Goal: Obtain resource: Download file/media

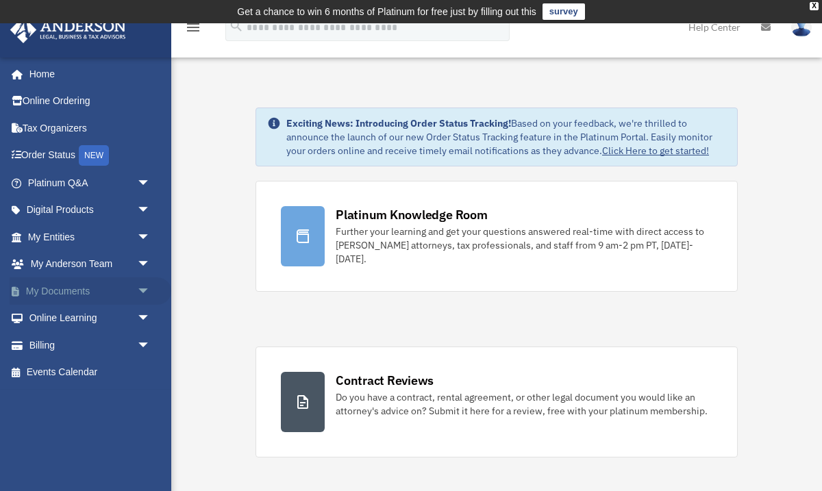
click at [118, 286] on link "My Documents arrow_drop_down" at bounding box center [91, 290] width 162 height 27
click at [145, 290] on span "arrow_drop_down" at bounding box center [150, 291] width 27 height 28
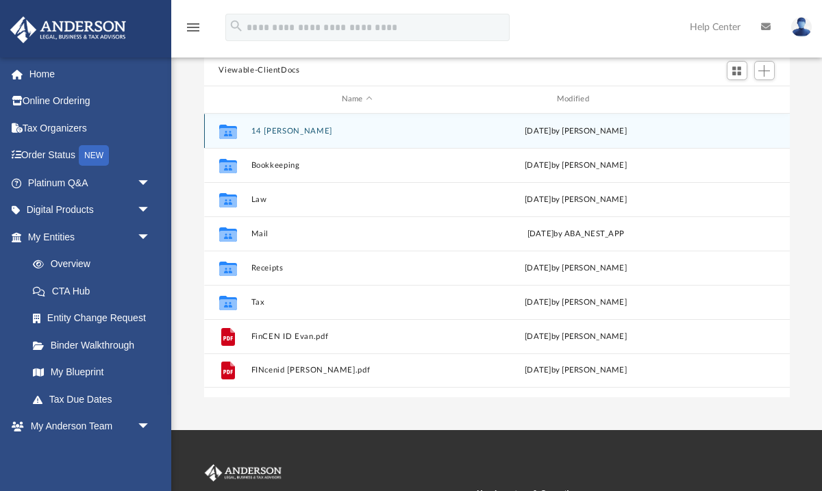
scroll to position [157, 0]
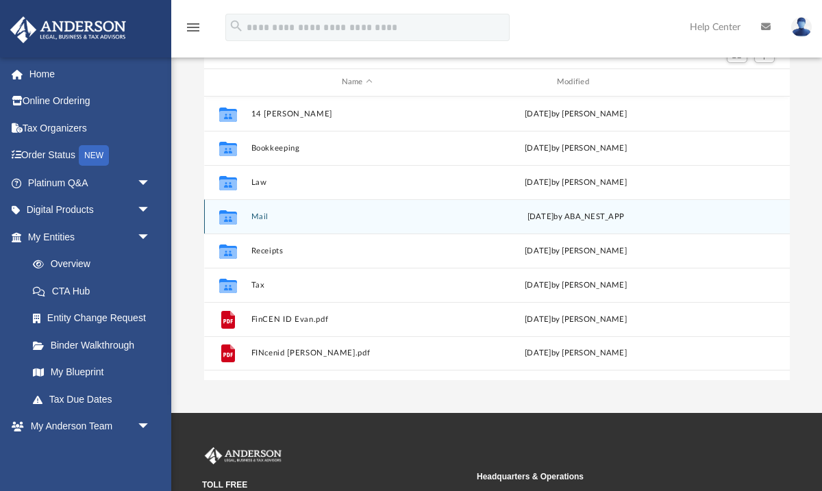
click at [270, 212] on button "Mail" at bounding box center [357, 216] width 212 height 9
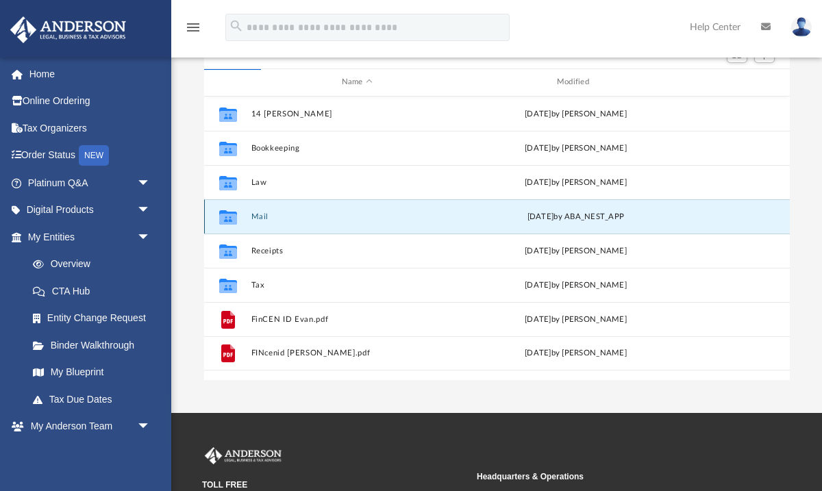
click at [253, 216] on button "Mail" at bounding box center [357, 216] width 212 height 9
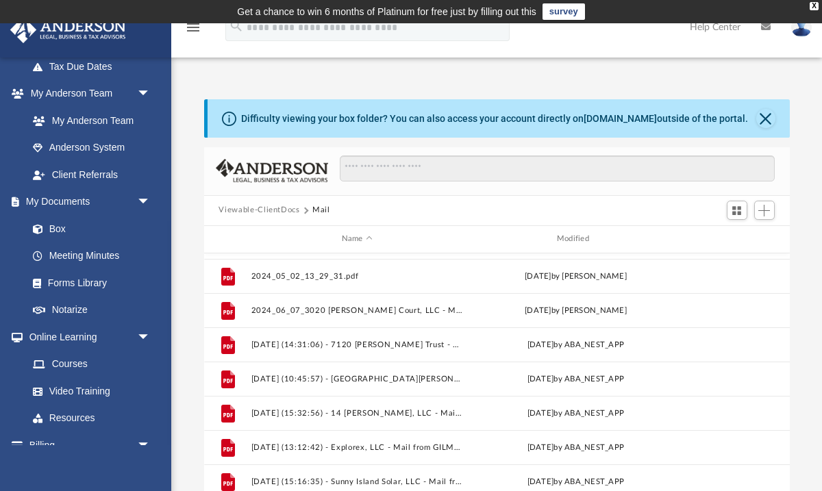
scroll to position [1023, 0]
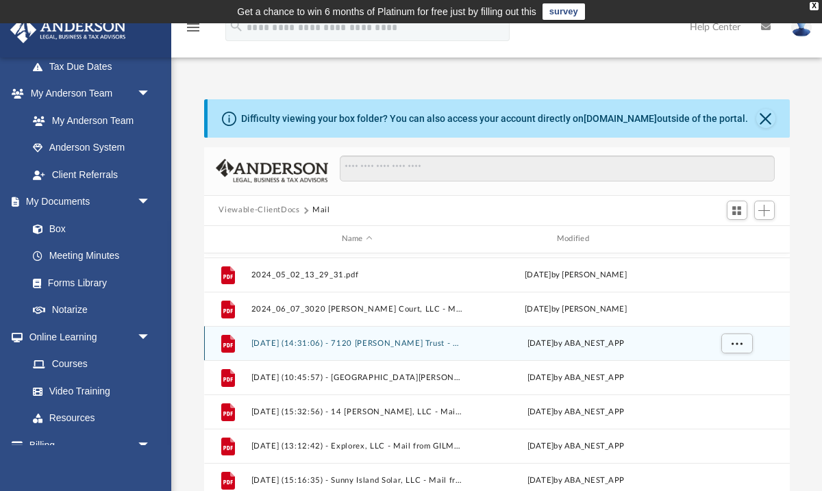
click at [390, 349] on div "File [DATE] (14:31:06) - 7120 [PERSON_NAME] Trust - Land Trust Documents from […" at bounding box center [496, 343] width 585 height 34
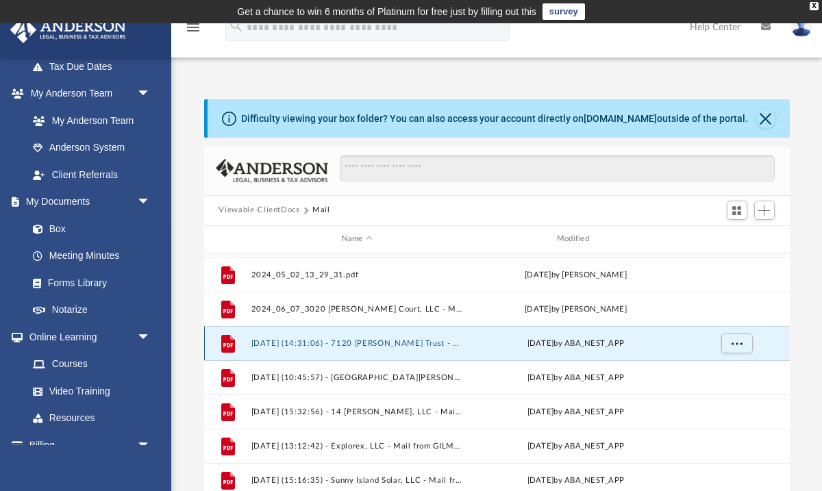
click at [390, 349] on div "File [DATE] (14:31:06) - 7120 [PERSON_NAME] Trust - Land Trust Documents from […" at bounding box center [496, 343] width 585 height 34
click at [438, 342] on button "[DATE] (14:31:06) - 7120 [PERSON_NAME] Trust - Land Trust Documents from [PERSO…" at bounding box center [357, 342] width 212 height 9
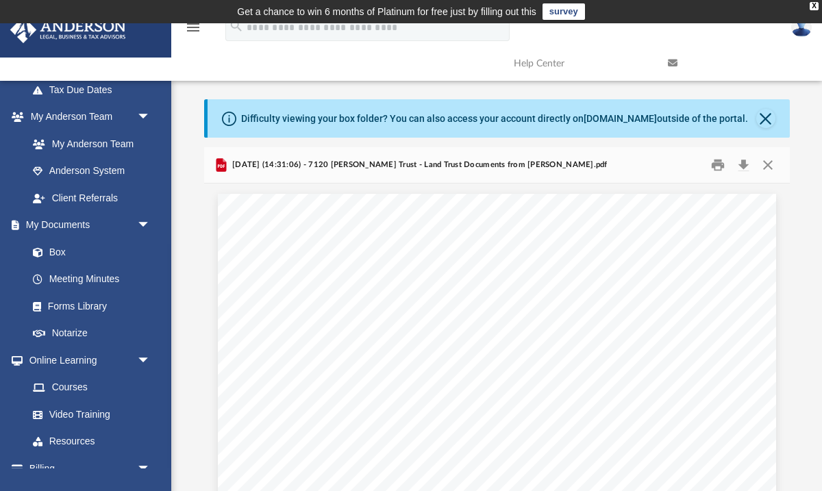
scroll to position [0, 0]
click at [768, 118] on button "Close" at bounding box center [765, 118] width 19 height 19
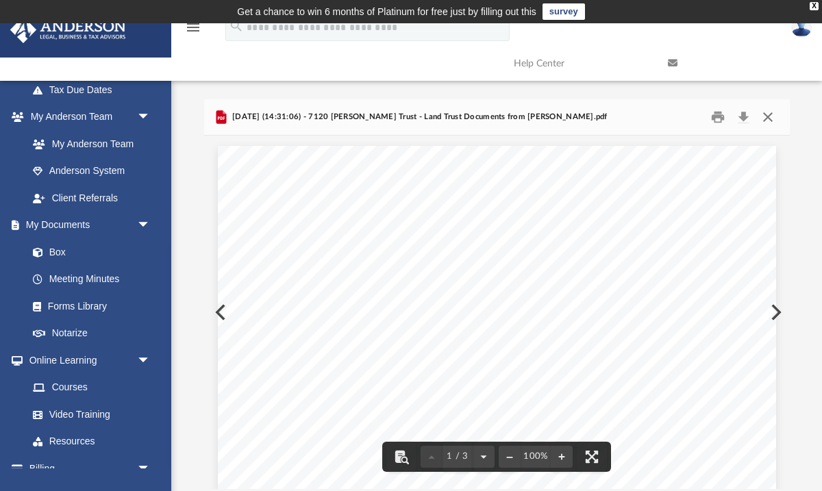
click at [774, 120] on button "Close" at bounding box center [767, 116] width 25 height 21
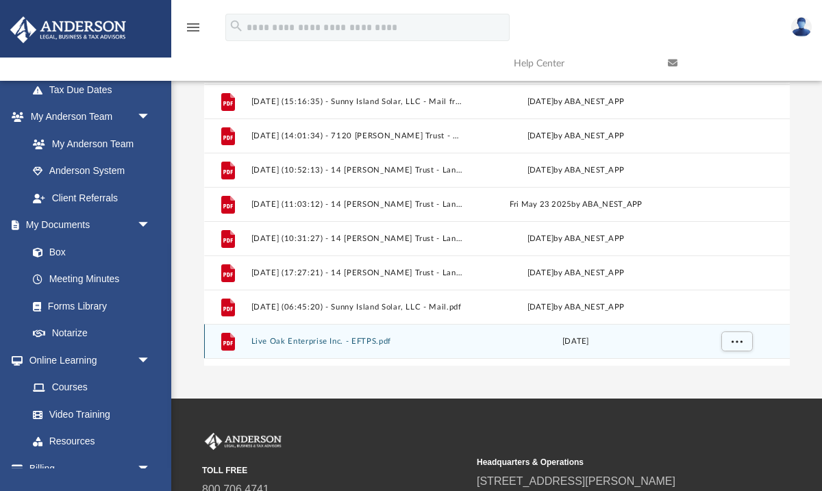
scroll to position [1227, 0]
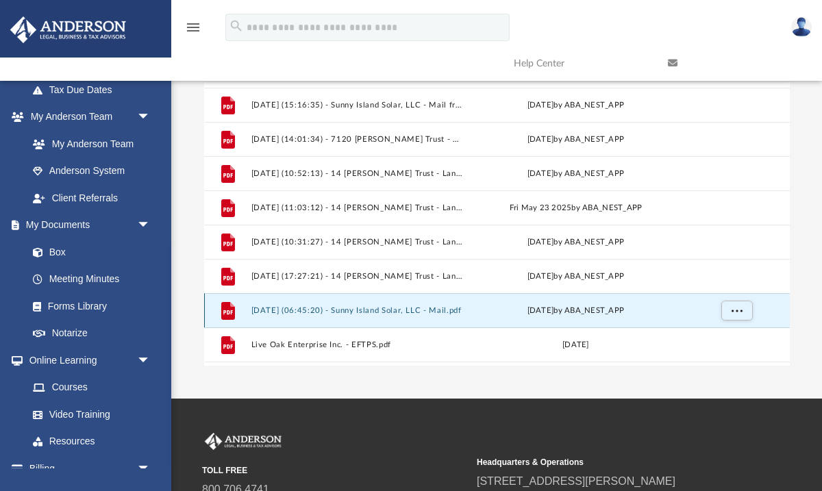
click at [403, 310] on button "[DATE] (06:45:20) - Sunny Island Solar, LLC - Mail.pdf" at bounding box center [357, 309] width 212 height 9
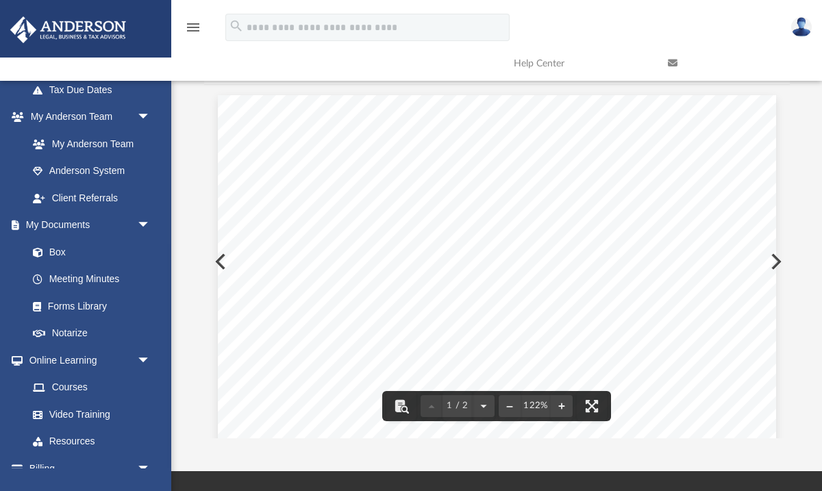
scroll to position [0, 0]
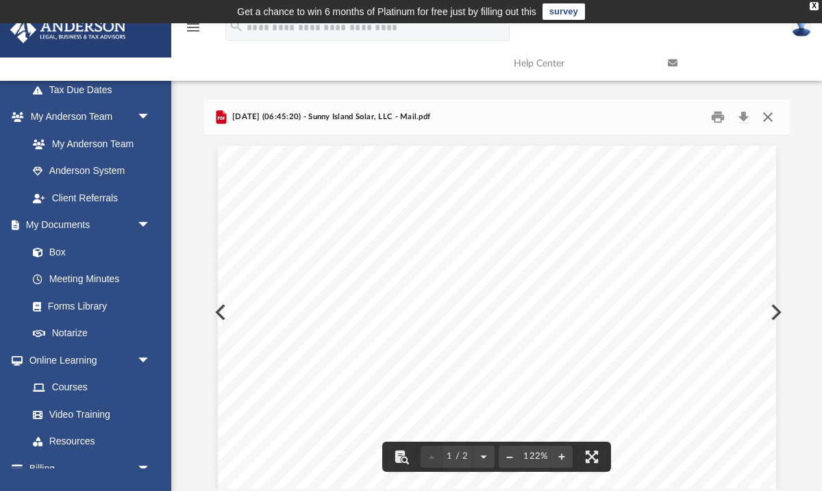
click at [764, 114] on button "Close" at bounding box center [767, 116] width 25 height 21
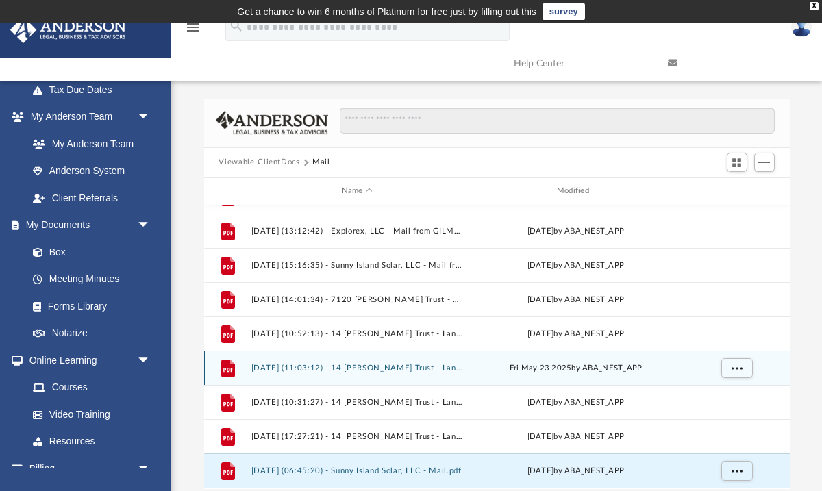
scroll to position [1186, 0]
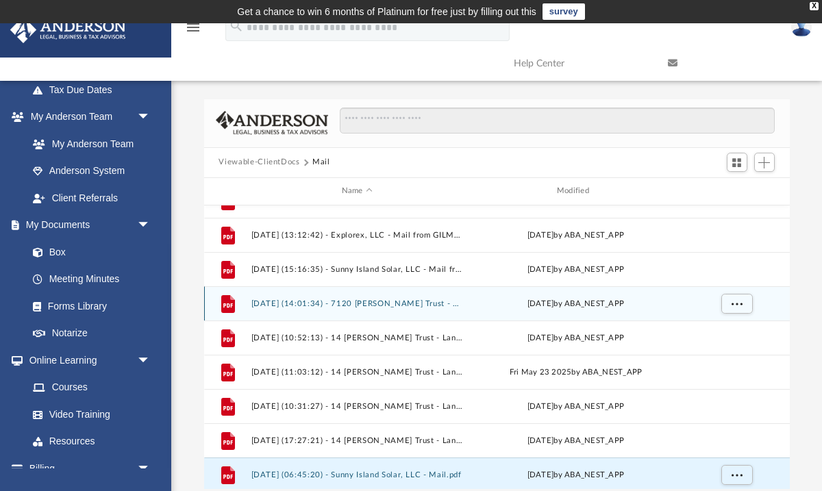
click at [368, 312] on div "File [DATE] (14:01:34) - 7120 [PERSON_NAME] Trust - Mail from [PERSON_NAME].pdf…" at bounding box center [496, 303] width 585 height 34
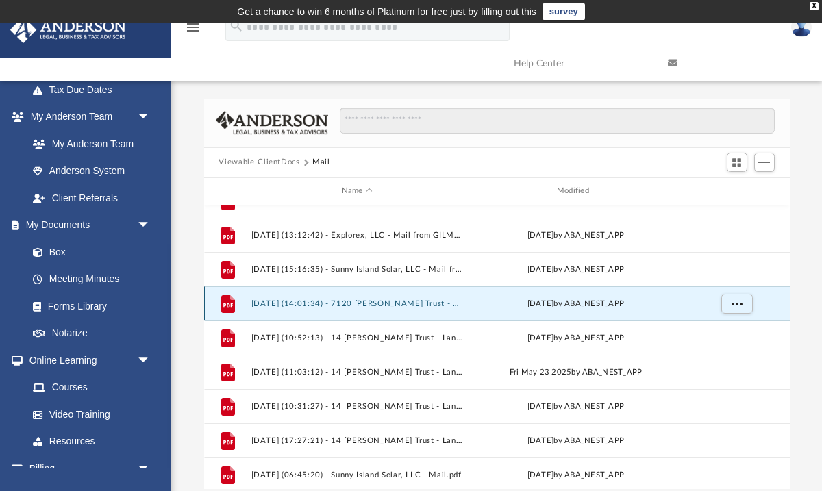
click at [368, 302] on button "[DATE] (14:01:34) - 7120 [PERSON_NAME] Trust - Mail from [PERSON_NAME].pdf" at bounding box center [357, 303] width 212 height 9
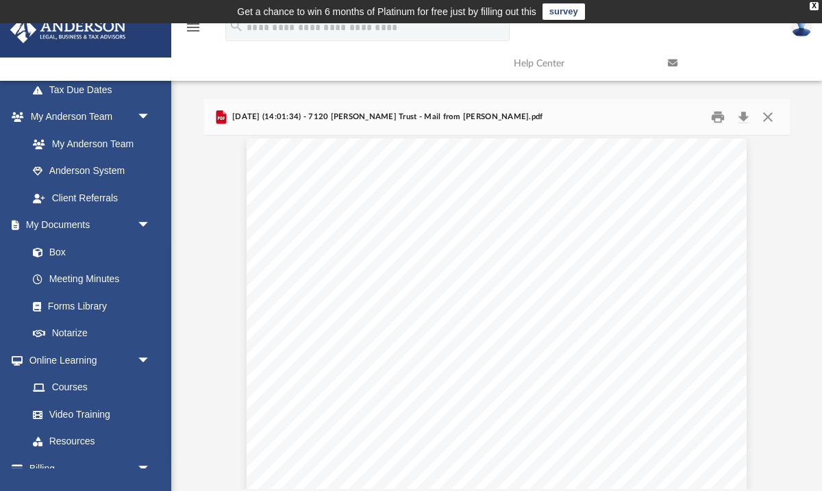
scroll to position [845, 0]
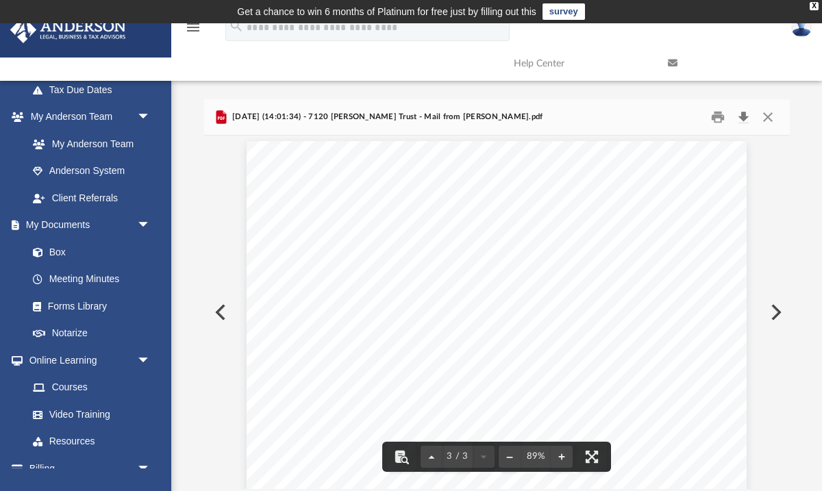
click at [742, 114] on button "Download" at bounding box center [743, 116] width 25 height 21
click at [201, 204] on div "Difficulty viewing your box folder? You can also access your account directly o…" at bounding box center [496, 294] width 651 height 390
click at [768, 114] on button "Close" at bounding box center [767, 116] width 25 height 21
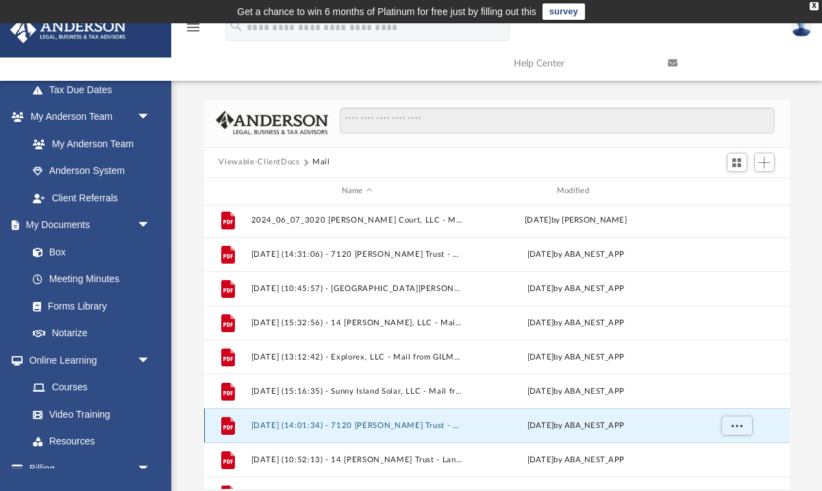
scroll to position [1059, 0]
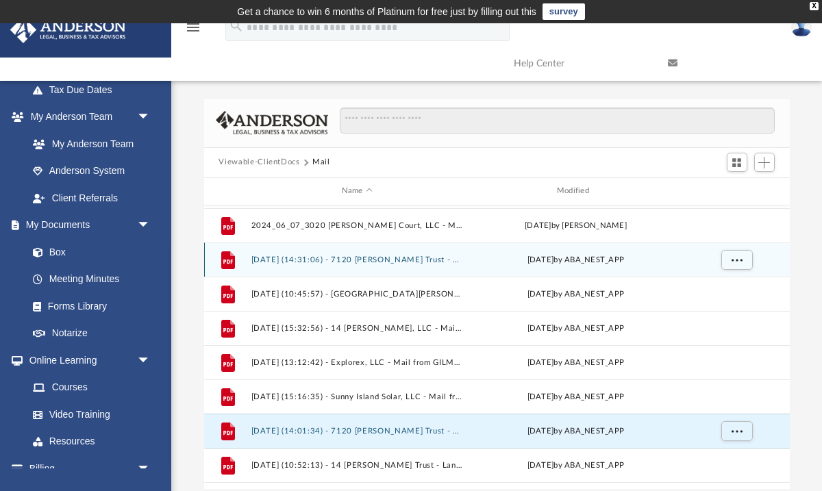
click at [429, 253] on div "File [DATE] (14:31:06) - 7120 [PERSON_NAME] Trust - Land Trust Documents from […" at bounding box center [496, 259] width 585 height 34
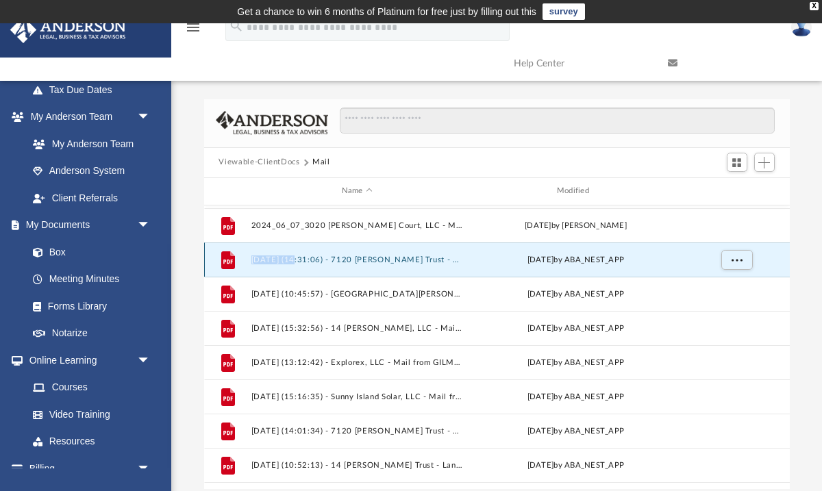
click at [429, 253] on div "File [DATE] (14:31:06) - 7120 [PERSON_NAME] Trust - Land Trust Documents from […" at bounding box center [496, 259] width 585 height 34
click at [454, 259] on button "[DATE] (14:31:06) - 7120 [PERSON_NAME] Trust - Land Trust Documents from [PERSO…" at bounding box center [357, 259] width 212 height 9
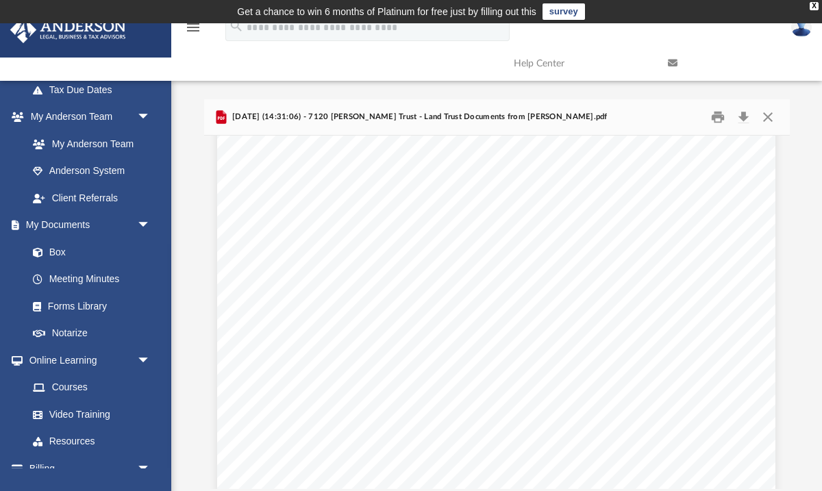
scroll to position [203, 1]
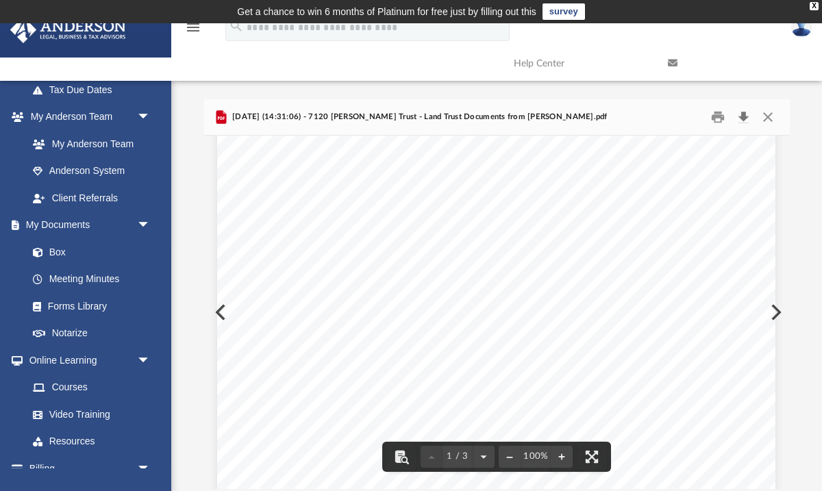
click at [746, 114] on button "Download" at bounding box center [743, 116] width 25 height 21
click at [767, 118] on button "Close" at bounding box center [767, 116] width 25 height 21
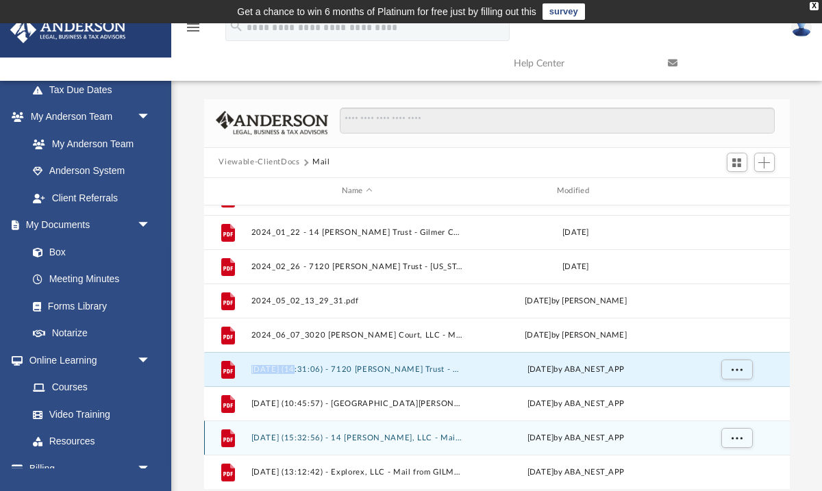
scroll to position [940, 0]
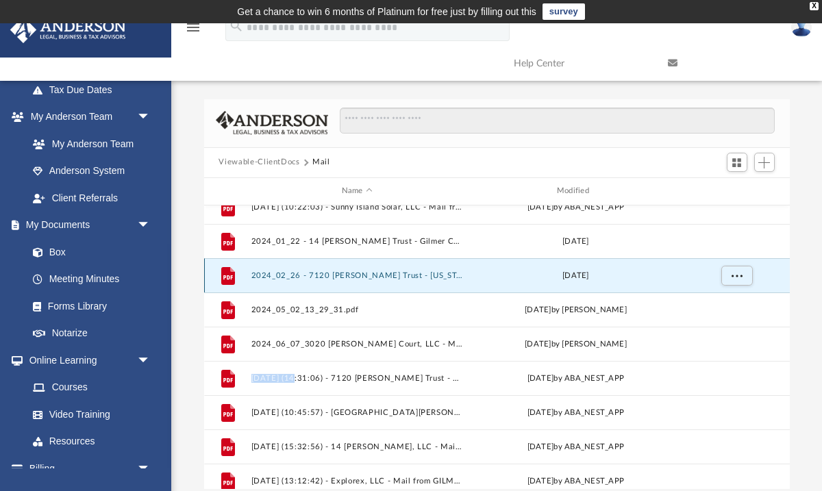
click at [370, 273] on button "2024_02_26 - 7120 [PERSON_NAME] Trust - [US_STATE][GEOGRAPHIC_DATA] Assessor.pdf" at bounding box center [357, 274] width 212 height 9
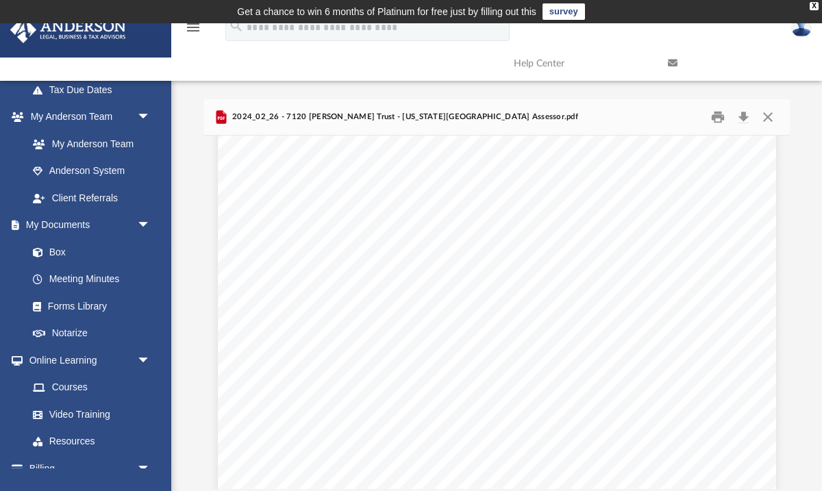
scroll to position [0, 0]
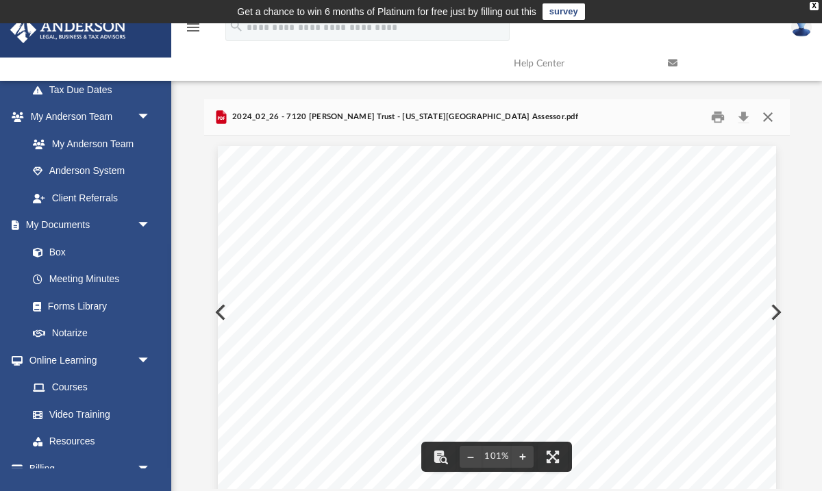
click at [770, 121] on button "Close" at bounding box center [767, 116] width 25 height 21
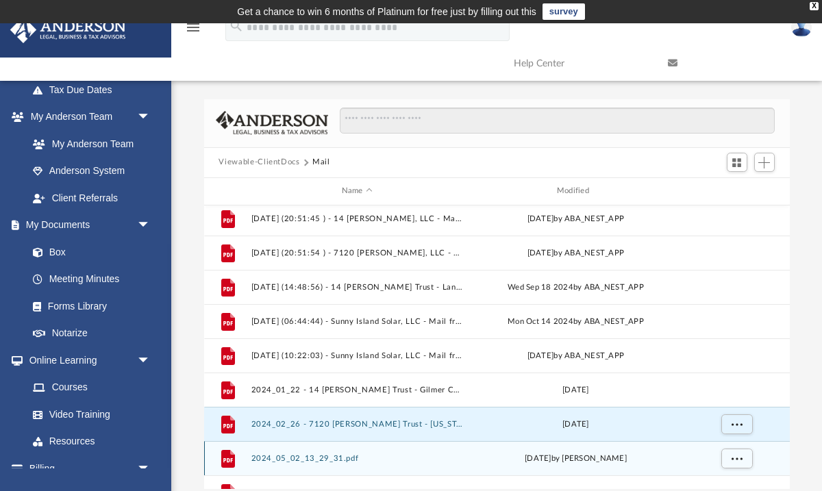
scroll to position [782, 0]
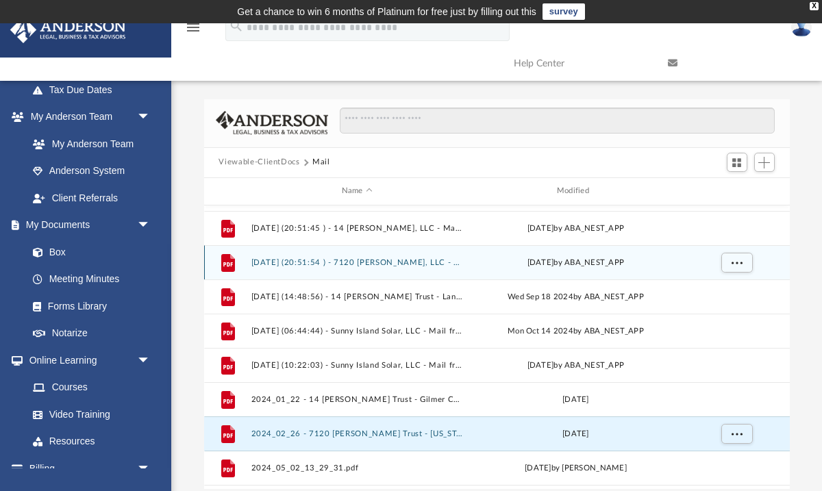
click at [380, 262] on button "[DATE] (20:51:54 ) - 7120 [PERSON_NAME], LLC - Mail from [PERSON_NAME][GEOGRAPH…" at bounding box center [357, 261] width 212 height 9
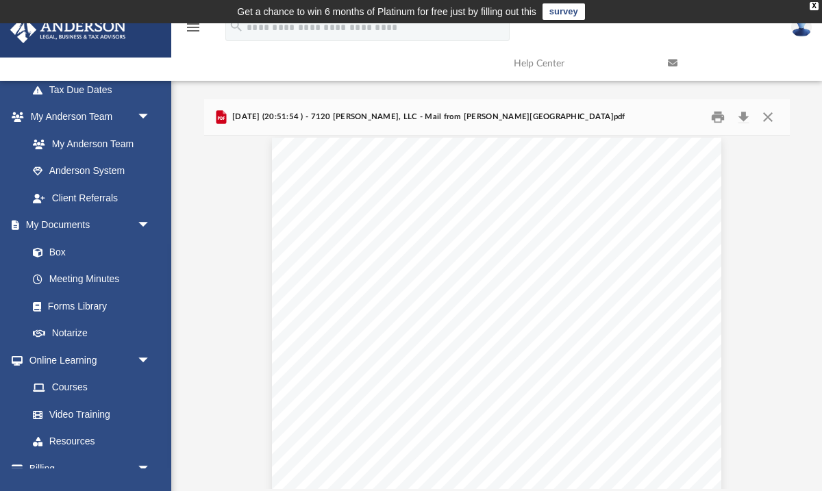
scroll to position [0, 0]
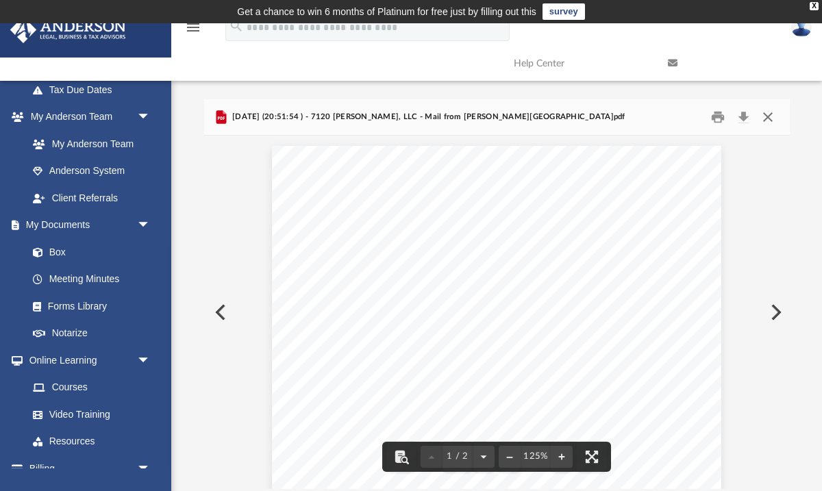
click at [770, 115] on button "Close" at bounding box center [767, 116] width 25 height 21
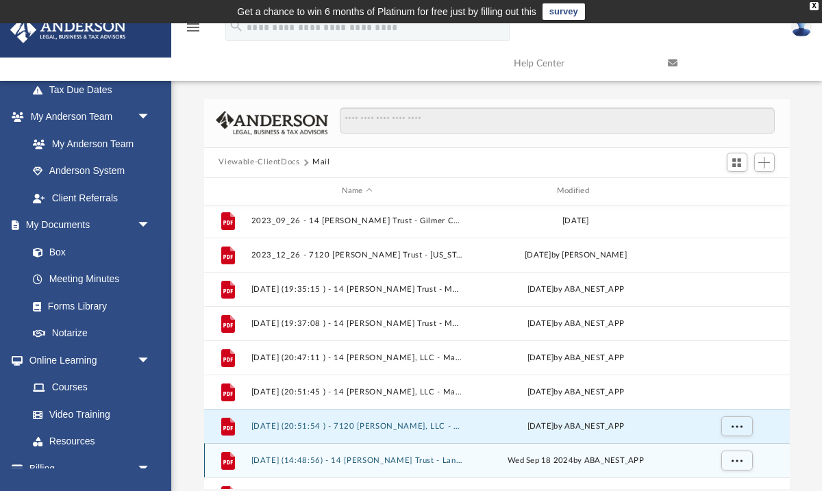
scroll to position [611, 0]
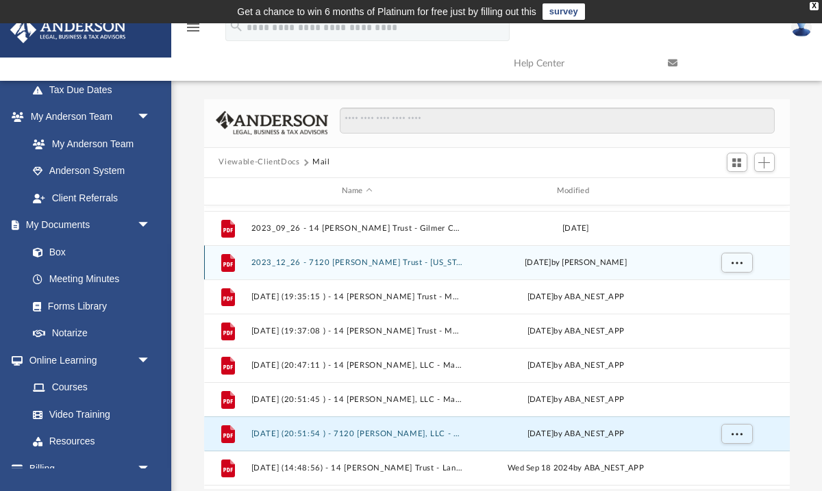
click at [400, 270] on div "File 2023_12_26 - 7120 [PERSON_NAME] Trust - [US_STATE] County Treasurer.pdf [D…" at bounding box center [496, 262] width 585 height 34
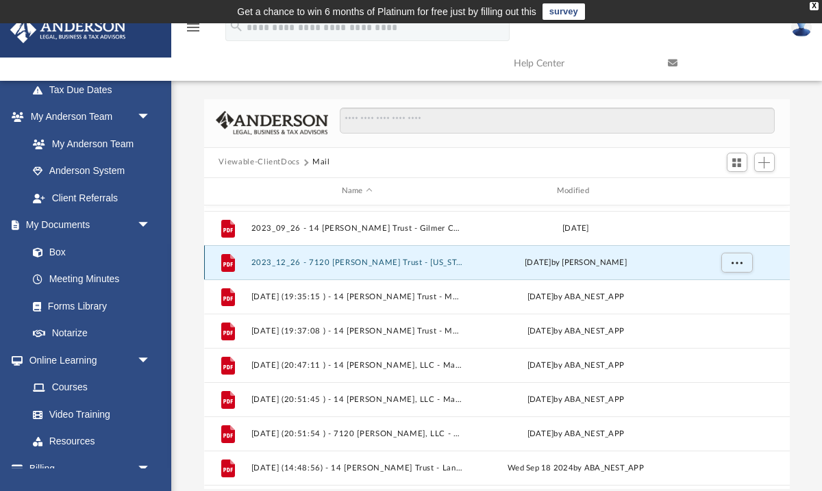
click at [399, 264] on button "2023_12_26 - 7120 [PERSON_NAME] Trust - [US_STATE] County Treasurer.pdf" at bounding box center [357, 261] width 212 height 9
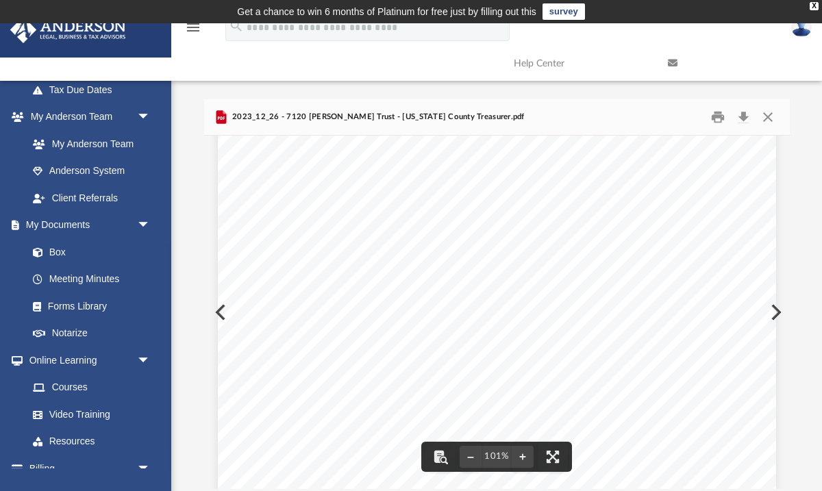
scroll to position [112, 0]
click at [772, 108] on button "Close" at bounding box center [767, 116] width 25 height 21
